Goal: Task Accomplishment & Management: Complete application form

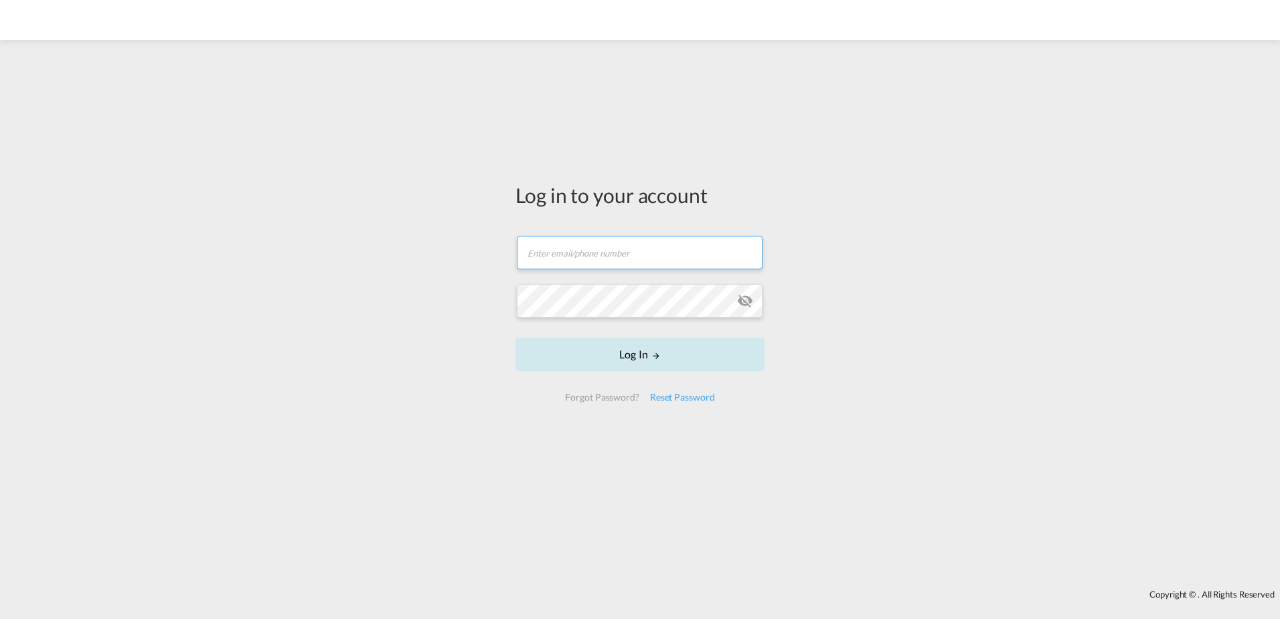
type input "[PERSON_NAME][EMAIL_ADDRESS][PERSON_NAME][DOMAIN_NAME]"
click at [635, 353] on button "Log In" at bounding box center [640, 353] width 249 height 33
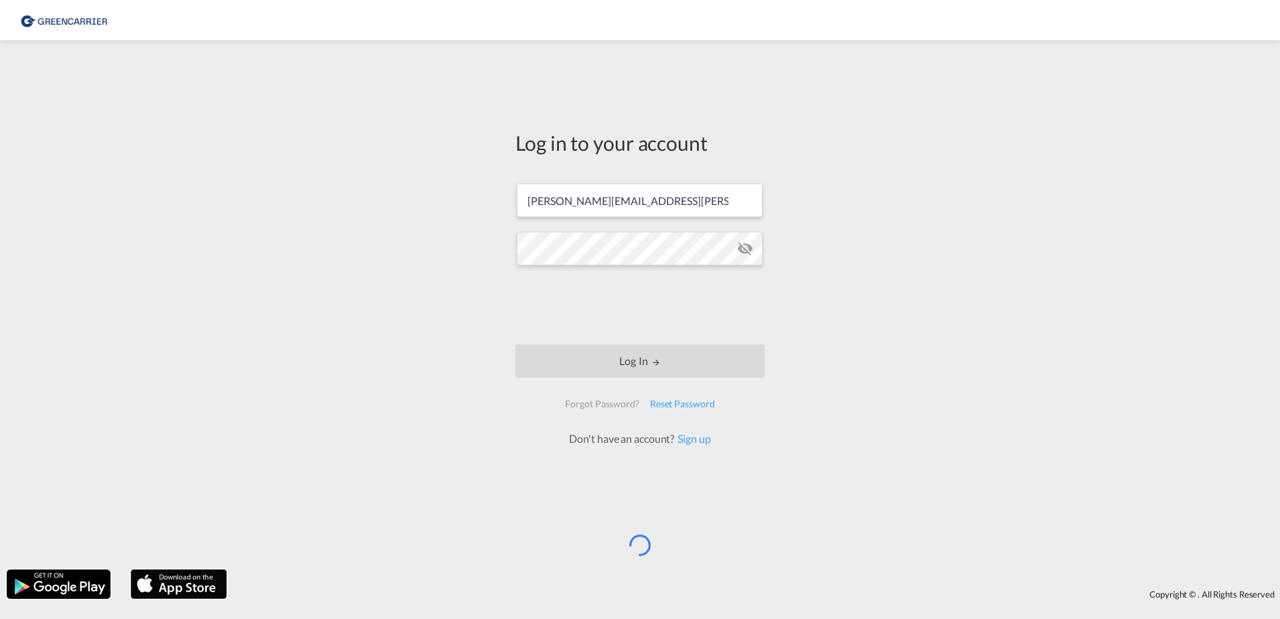
click at [503, 293] on div "Log in to your account [PERSON_NAME][EMAIL_ADDRESS][PERSON_NAME][DOMAIN_NAME] L…" at bounding box center [640, 305] width 1280 height 516
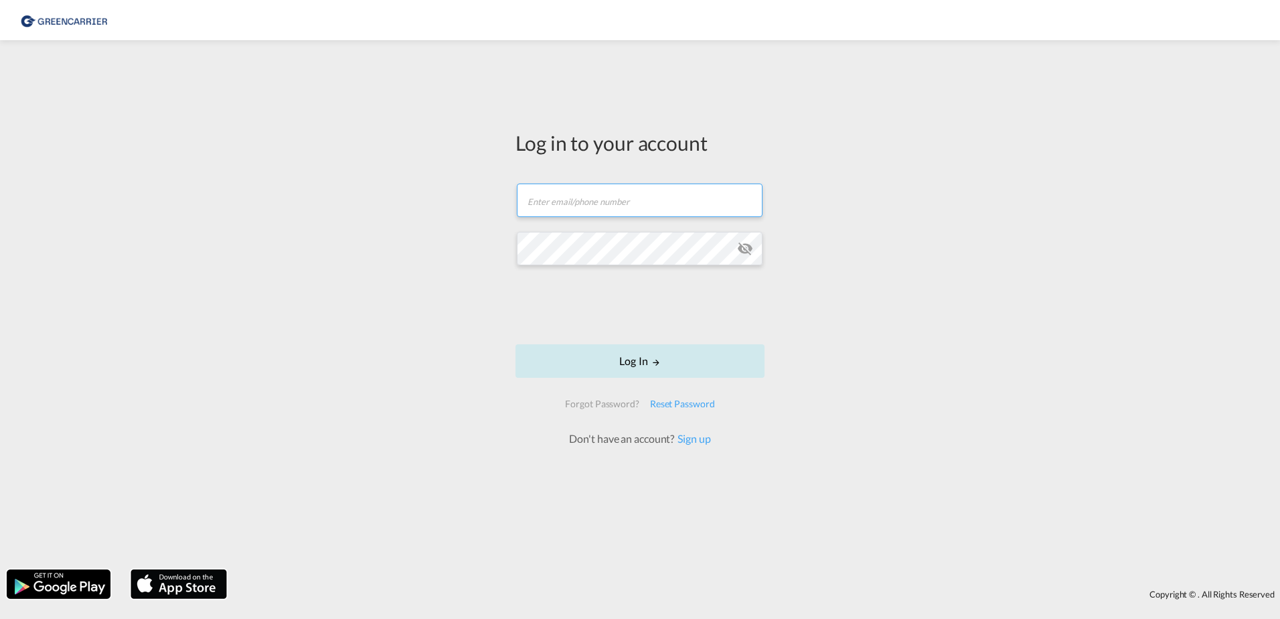
type input "[PERSON_NAME][EMAIL_ADDRESS][PERSON_NAME][DOMAIN_NAME]"
click at [654, 362] on md-icon "LOGIN" at bounding box center [656, 362] width 9 height 9
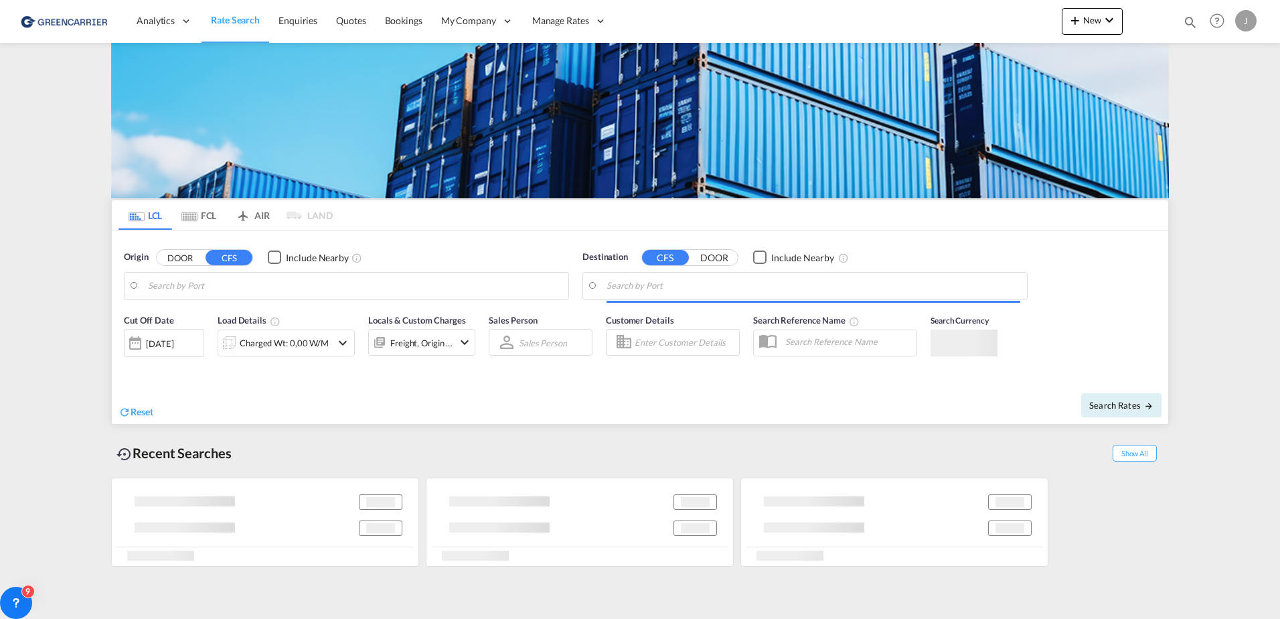
type input "[GEOGRAPHIC_DATA], [GEOGRAPHIC_DATA]"
type input "[GEOGRAPHIC_DATA], SH, CNSHA"
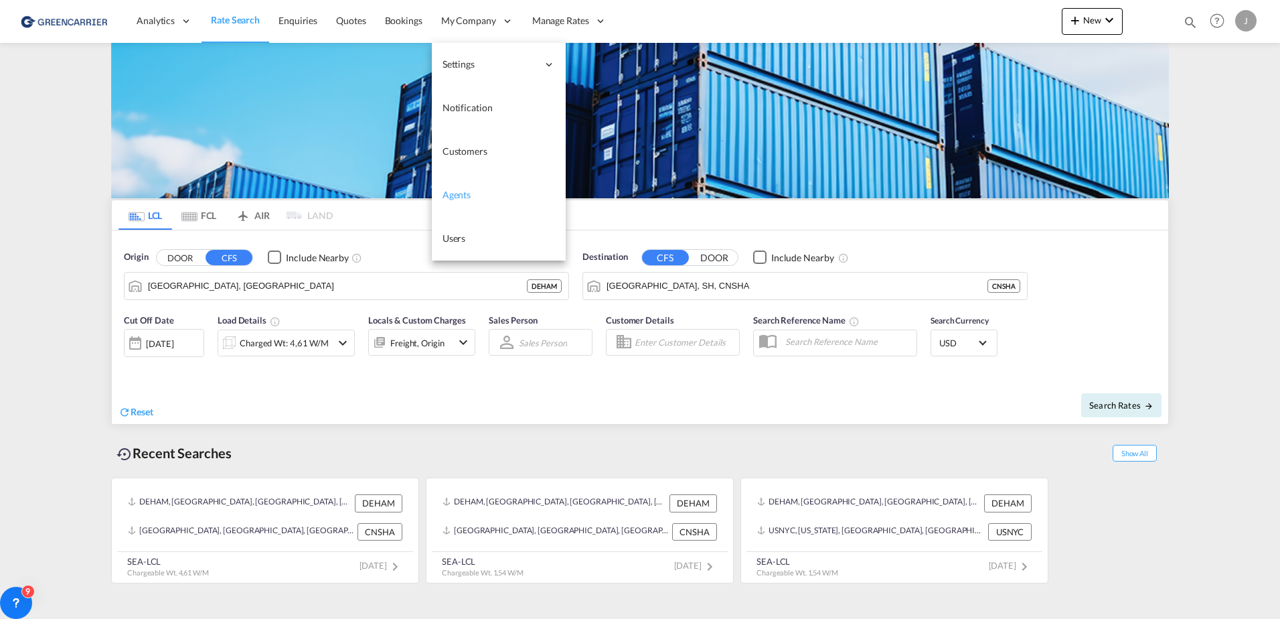
click at [455, 239] on span "Users" at bounding box center [454, 237] width 23 height 11
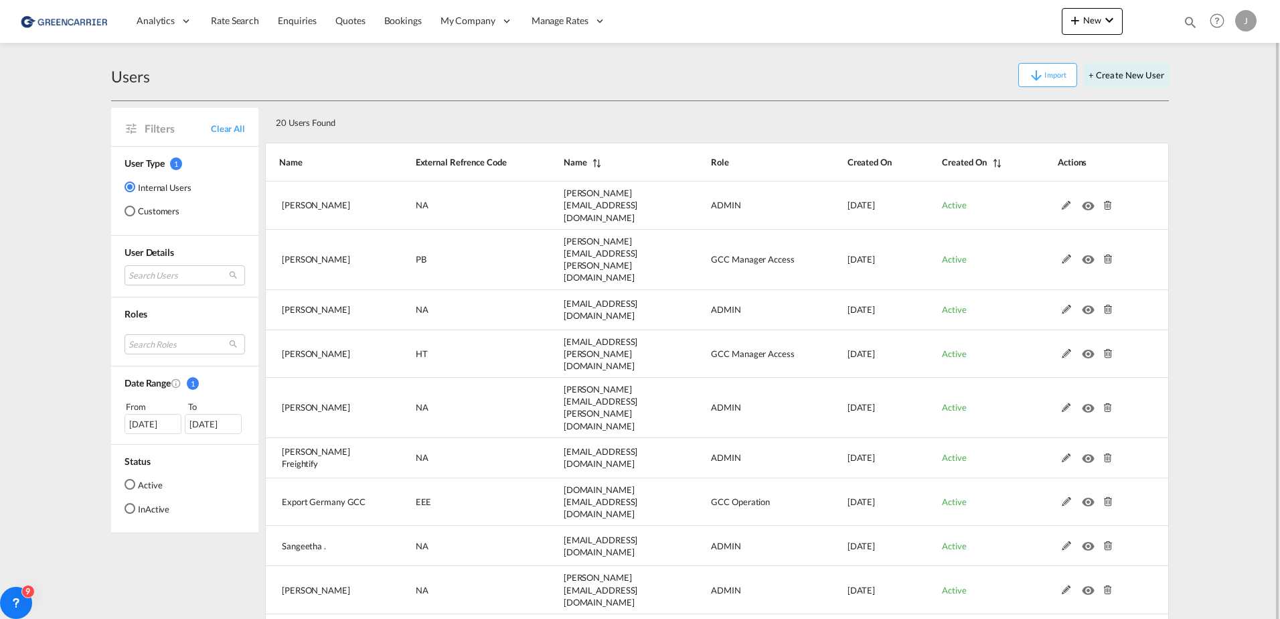
scroll to position [11, 0]
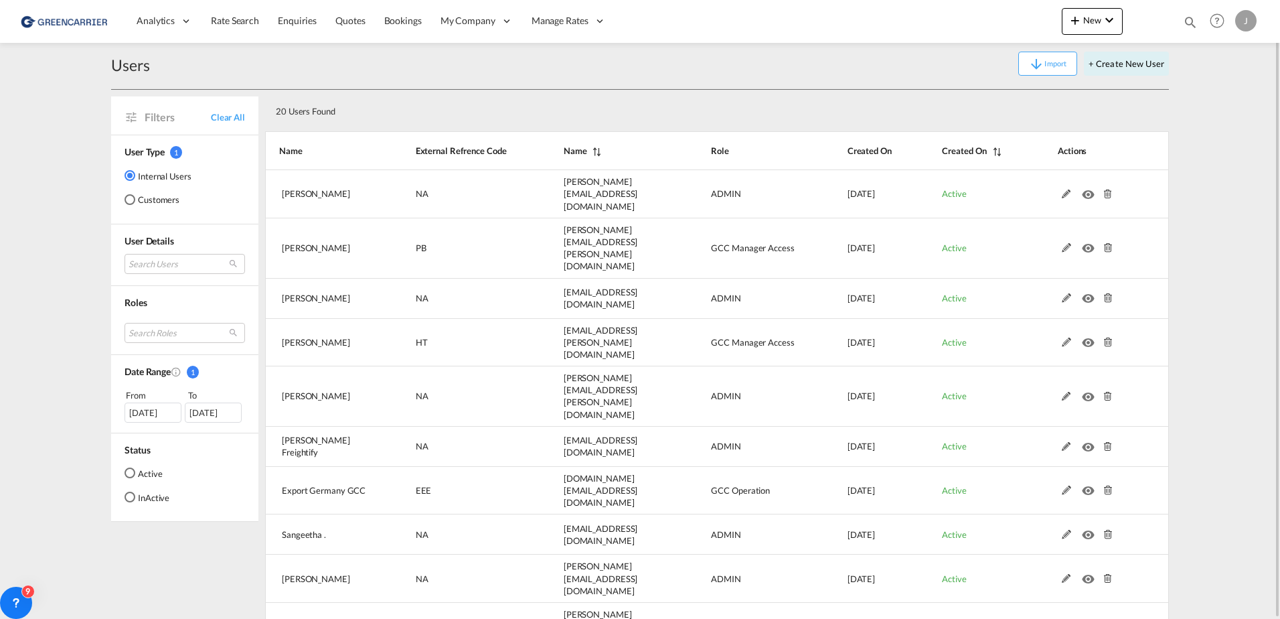
click at [149, 198] on md-radio-button "Customers" at bounding box center [158, 199] width 67 height 13
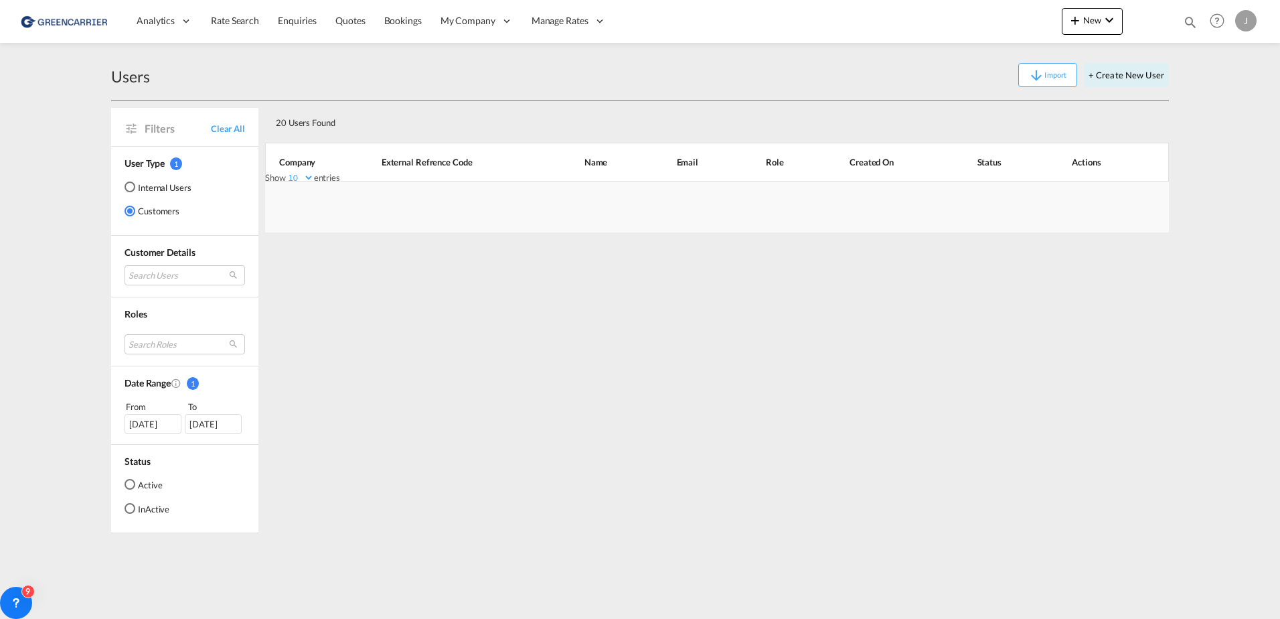
scroll to position [0, 0]
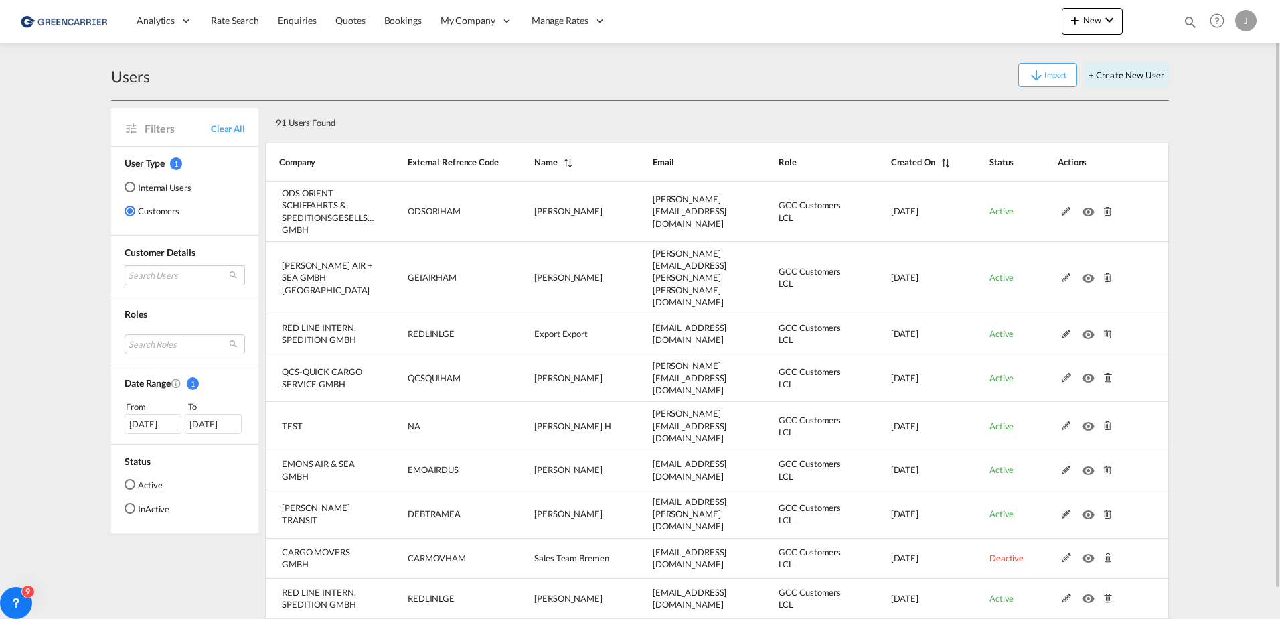
click at [163, 270] on md-select "Search Users user name user stephan Vollmert vollmert@ods-orient.com | ods orie…" at bounding box center [185, 275] width 121 height 20
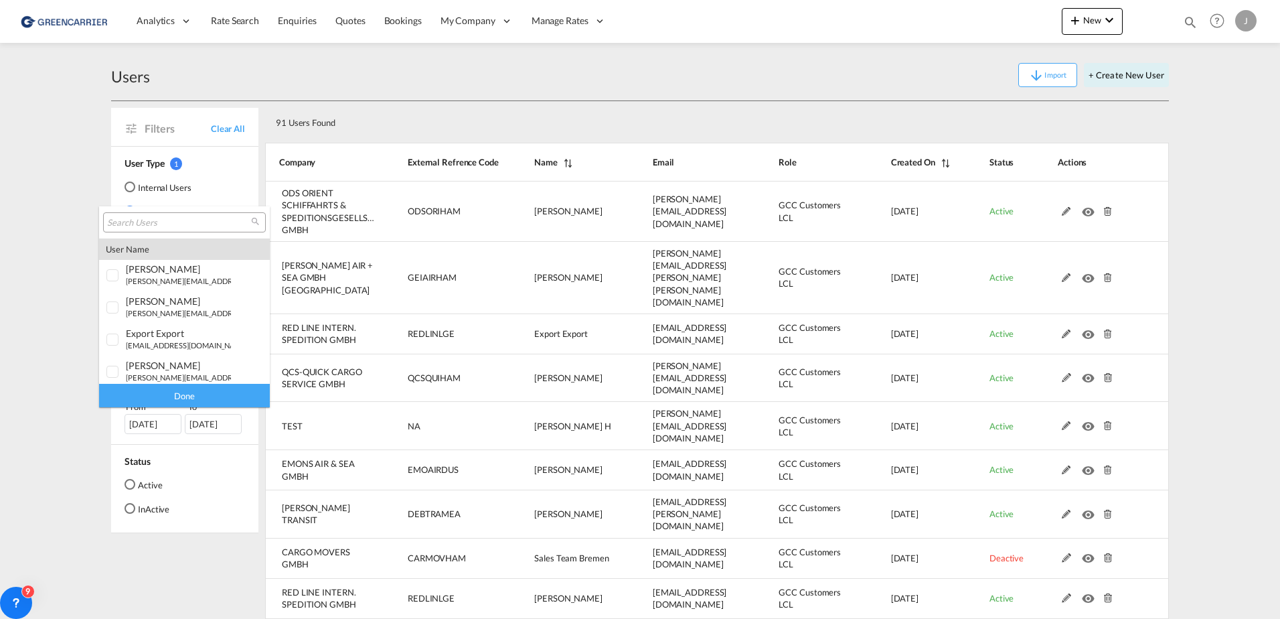
click at [143, 226] on input "search" at bounding box center [179, 223] width 144 height 12
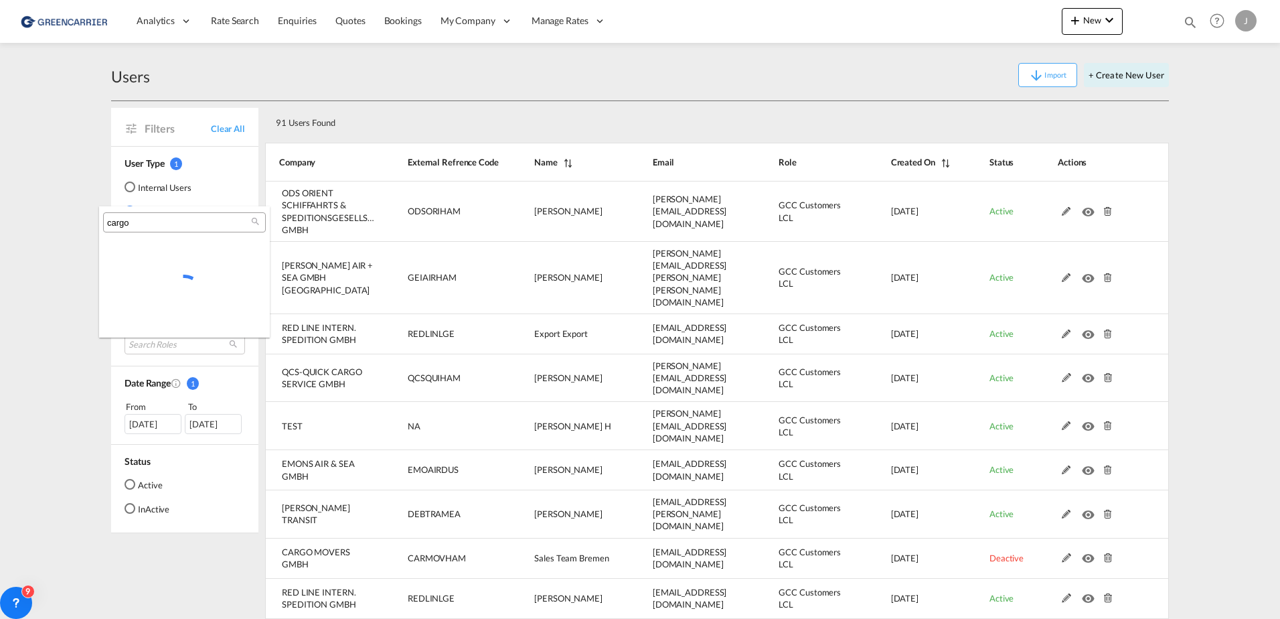
type input "cargo"
click at [19, 295] on md-backdrop at bounding box center [640, 309] width 1280 height 619
click at [1140, 74] on button "+ Create New User" at bounding box center [1126, 75] width 85 height 24
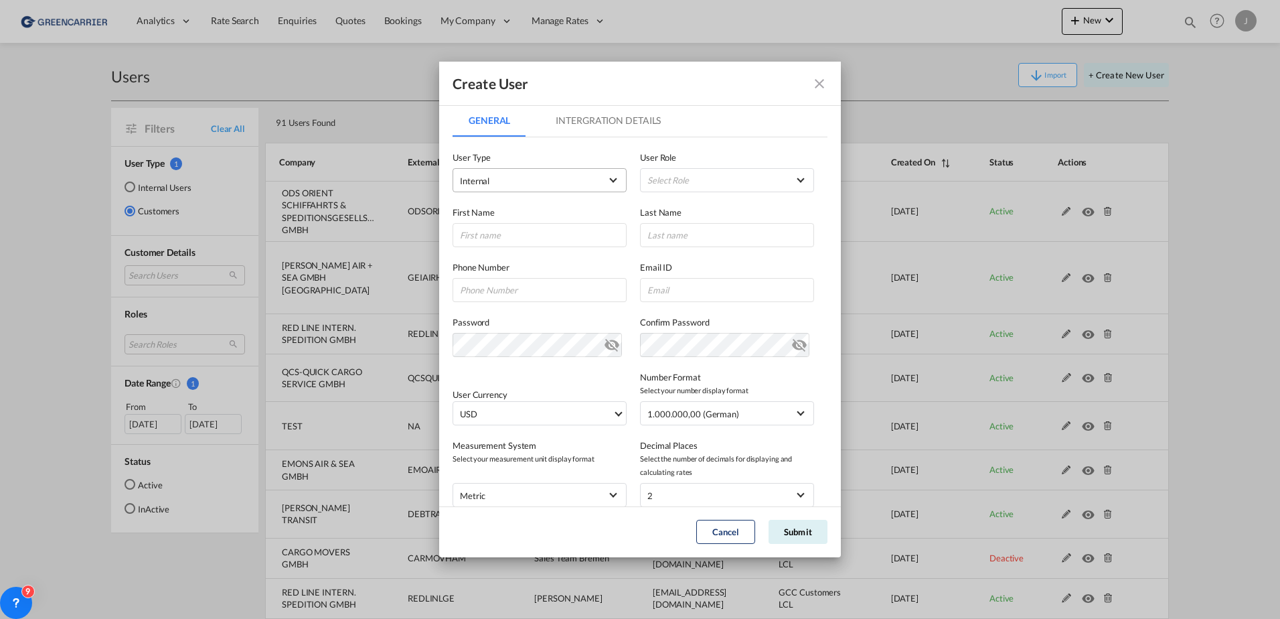
click at [518, 178] on span "Internal" at bounding box center [530, 180] width 141 height 13
click at [499, 211] on md-option "Customer" at bounding box center [539, 213] width 176 height 32
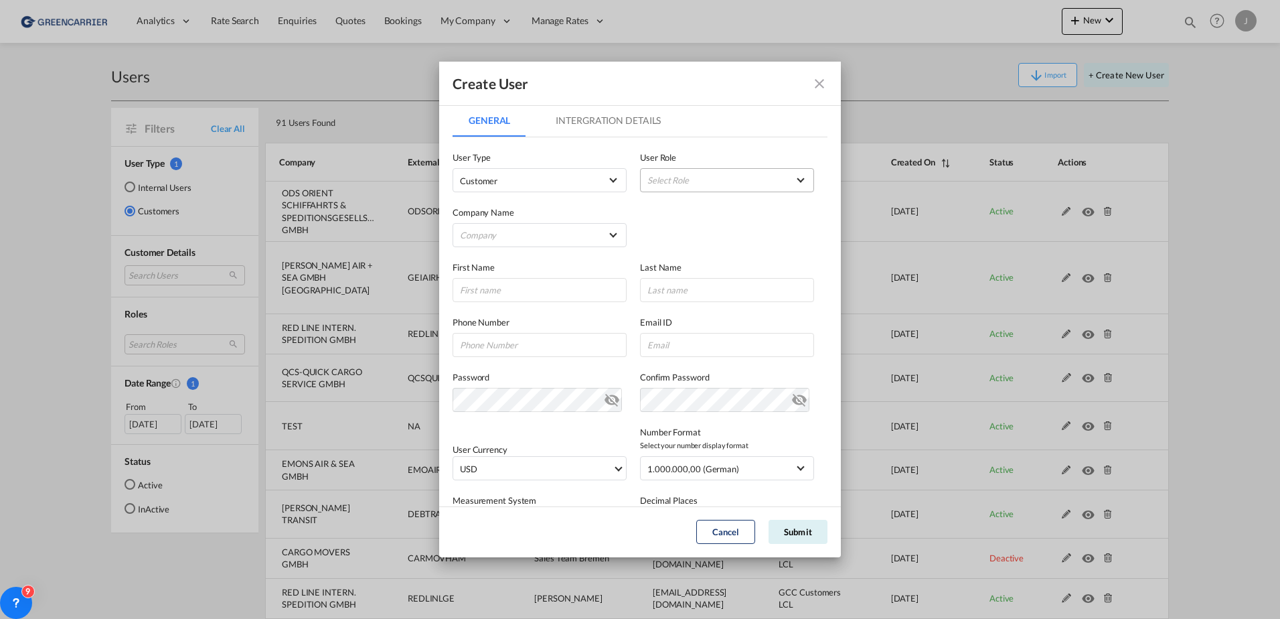
click at [693, 175] on md-select "Select Role" at bounding box center [727, 180] width 174 height 24
click at [682, 292] on div "GCC Customers LCL USER_DEFINED" at bounding box center [704, 293] width 78 height 12
click at [508, 224] on md-select "Company Alfons Koester & Co. GmbH ALLSTA SPEDITION GMBH BENDIX TRANSPORT DANMAR…" at bounding box center [540, 235] width 174 height 24
click at [494, 199] on input "search" at bounding box center [564, 203] width 234 height 32
type input "cargo movers"
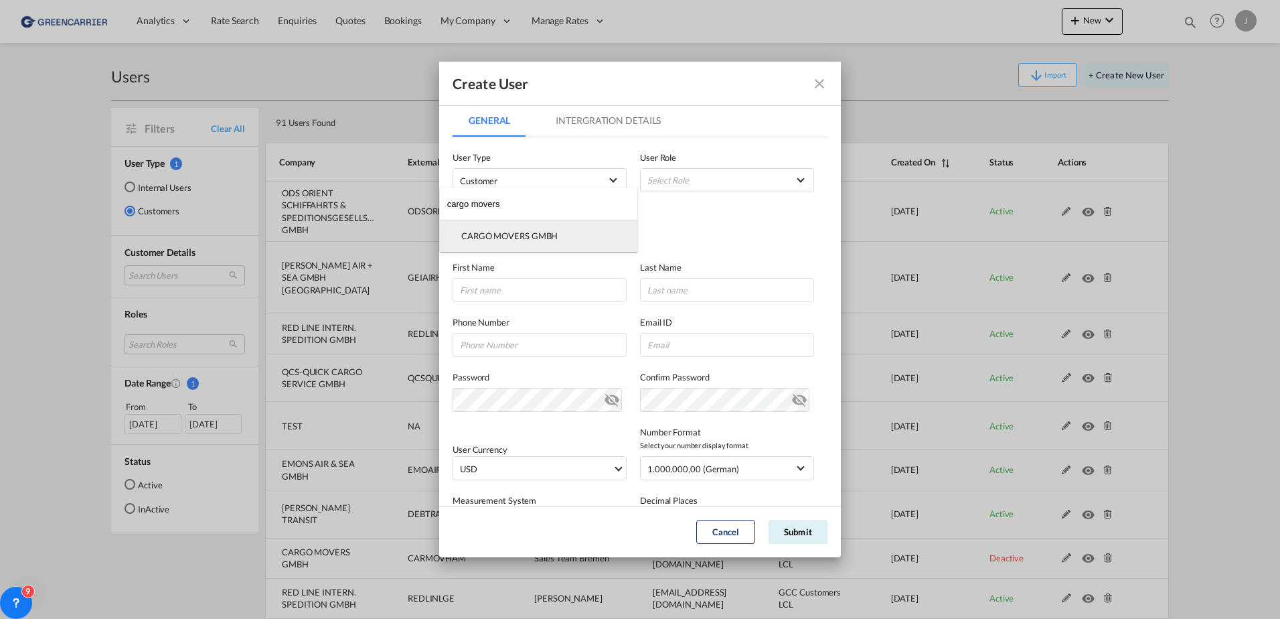
click at [510, 236] on div "CARGO MOVERS GMBH" at bounding box center [509, 236] width 96 height 12
click at [500, 295] on input "GeneralIntergration Details ..." at bounding box center [540, 290] width 174 height 24
type input "Aldo"
type input "Rebelloso"
type input "040 238353781"
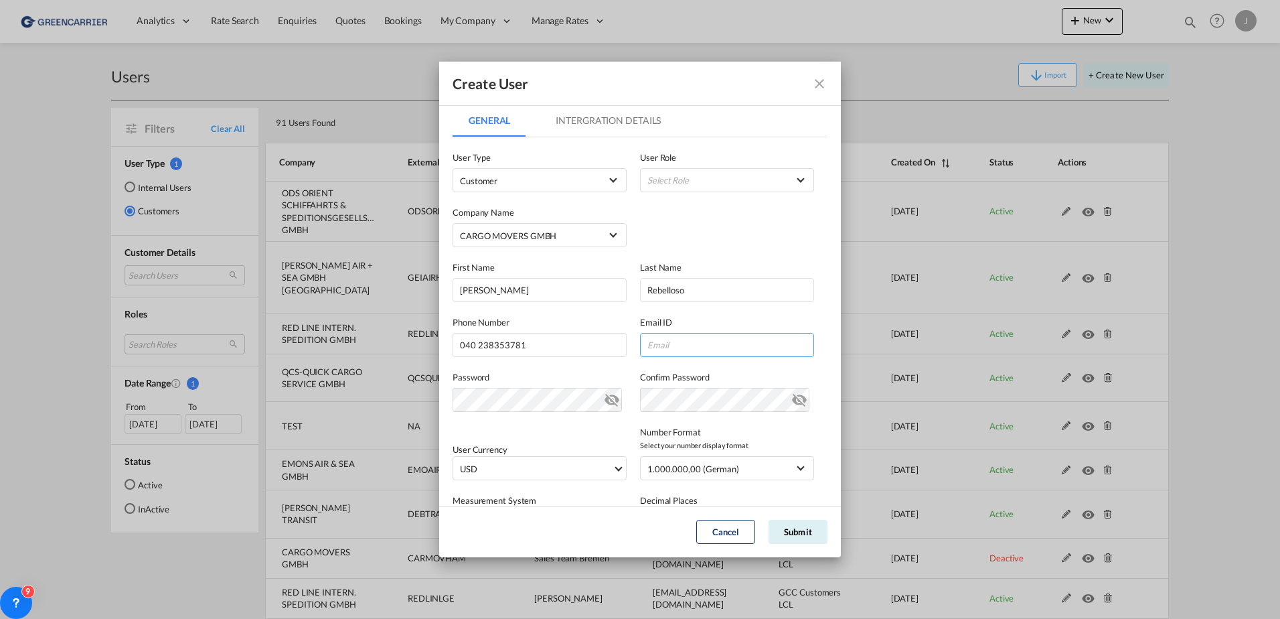
click at [661, 338] on input "GeneralIntergration Details ..." at bounding box center [727, 345] width 174 height 24
paste input "a.rebolloso@cargomovers.de"
type input "a.rebolloso@cargomovers.de"
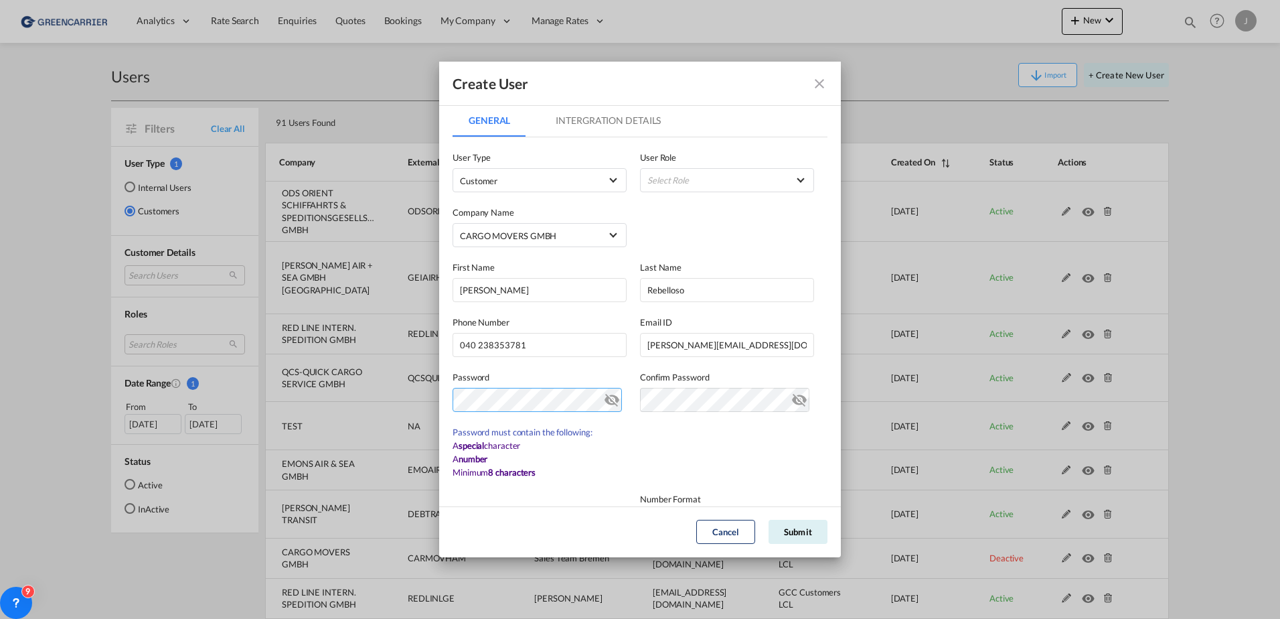
scroll to position [214, 0]
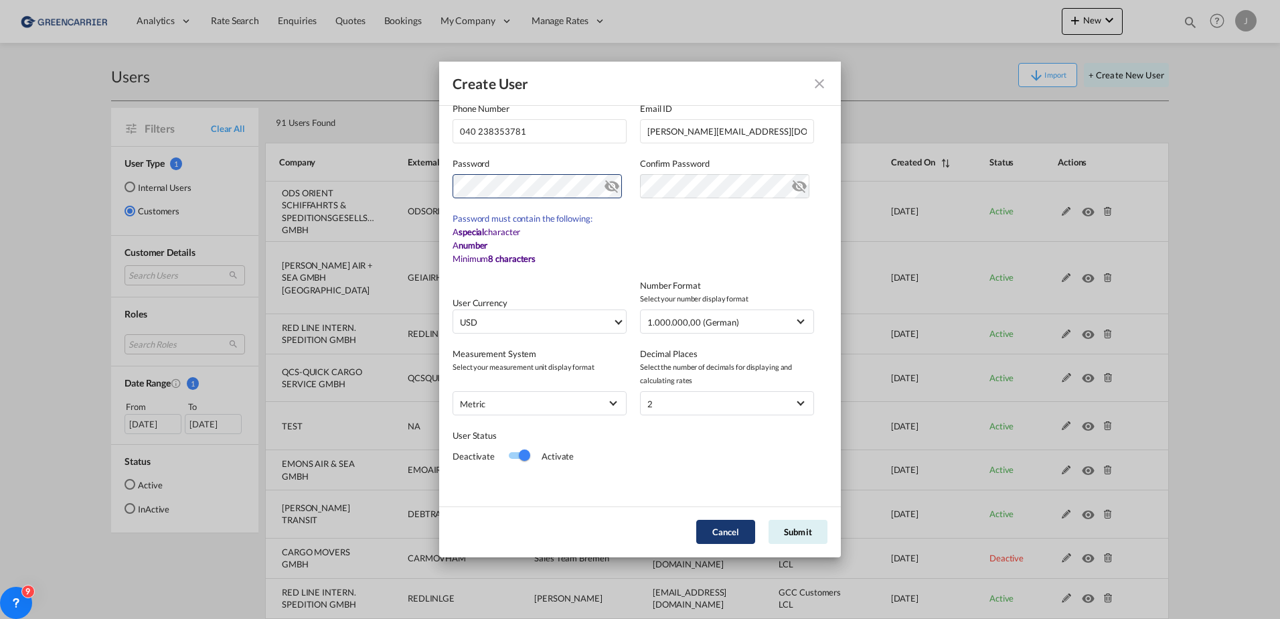
click at [728, 538] on button "Cancel" at bounding box center [725, 532] width 59 height 24
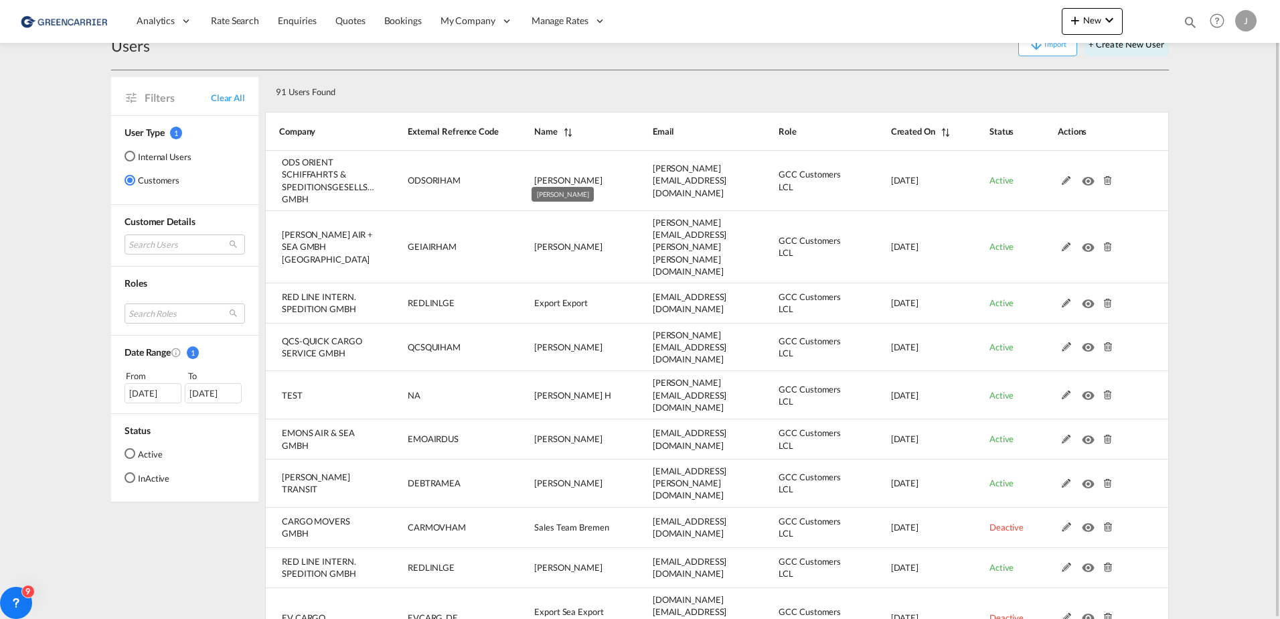
scroll to position [0, 0]
